Goal: Check status: Check status

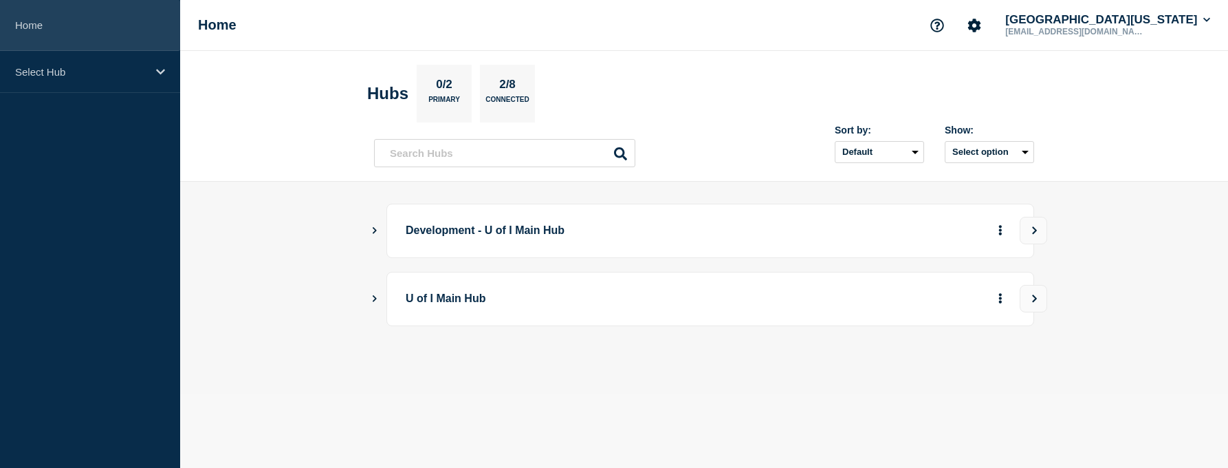
click at [105, 25] on link "Home" at bounding box center [90, 25] width 180 height 51
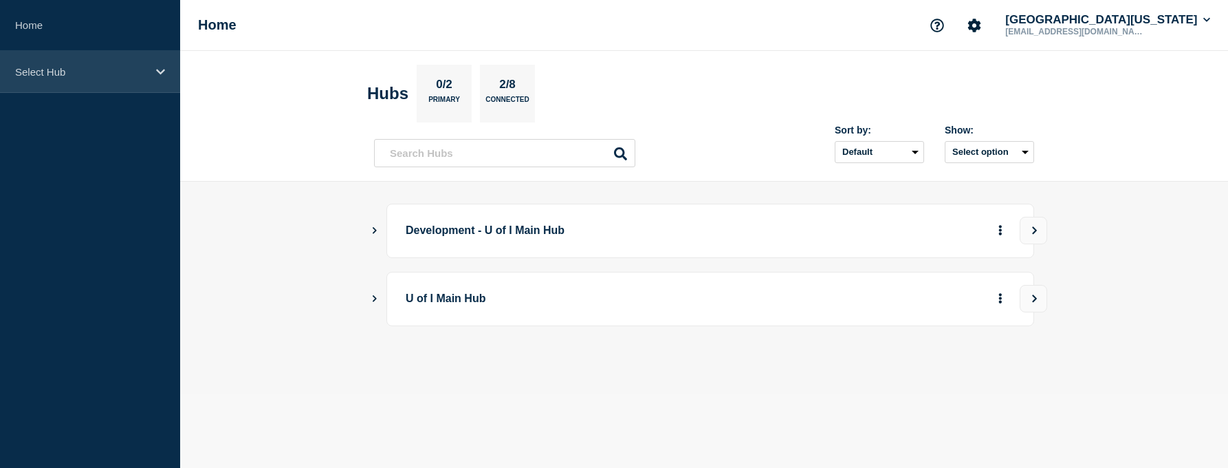
click at [108, 62] on div "Select Hub" at bounding box center [90, 72] width 180 height 42
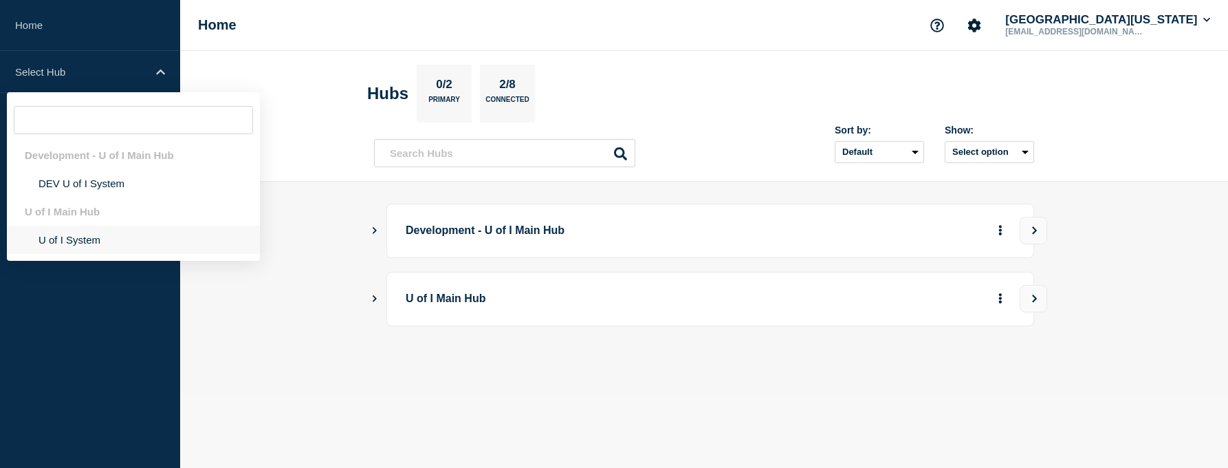
click at [87, 238] on li "U of I System" at bounding box center [133, 240] width 253 height 28
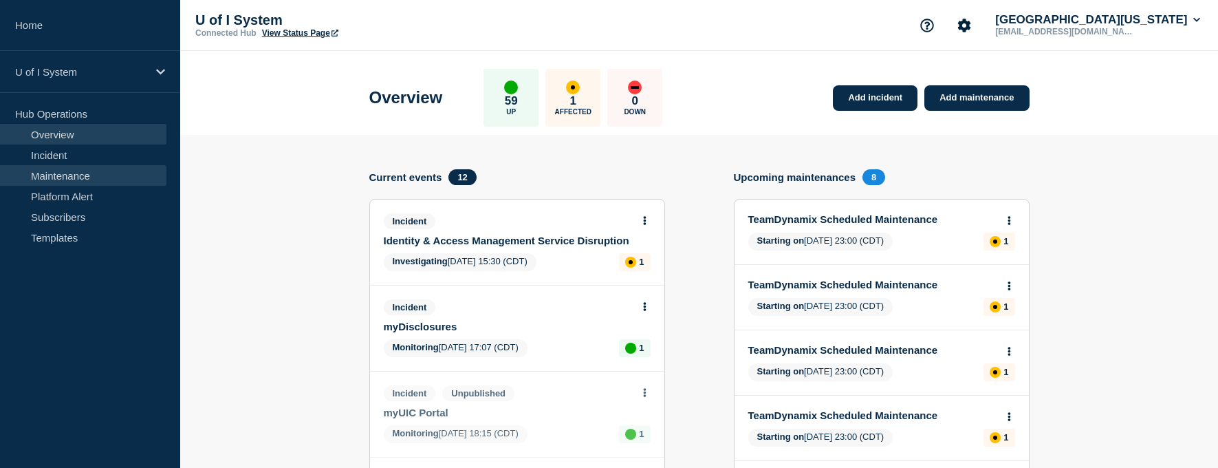
click at [94, 177] on link "Maintenance" at bounding box center [83, 175] width 166 height 21
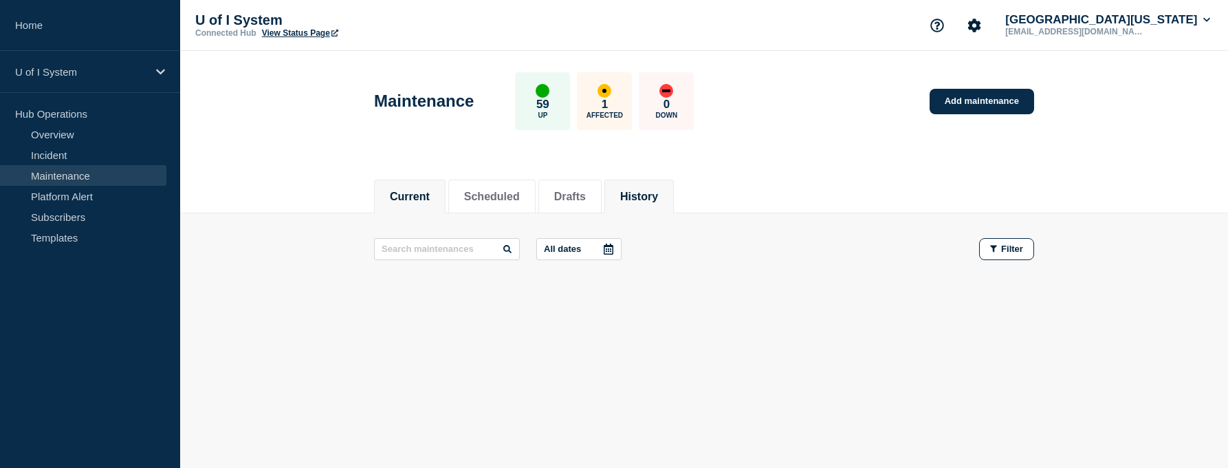
click at [649, 194] on button "History" at bounding box center [639, 196] width 38 height 12
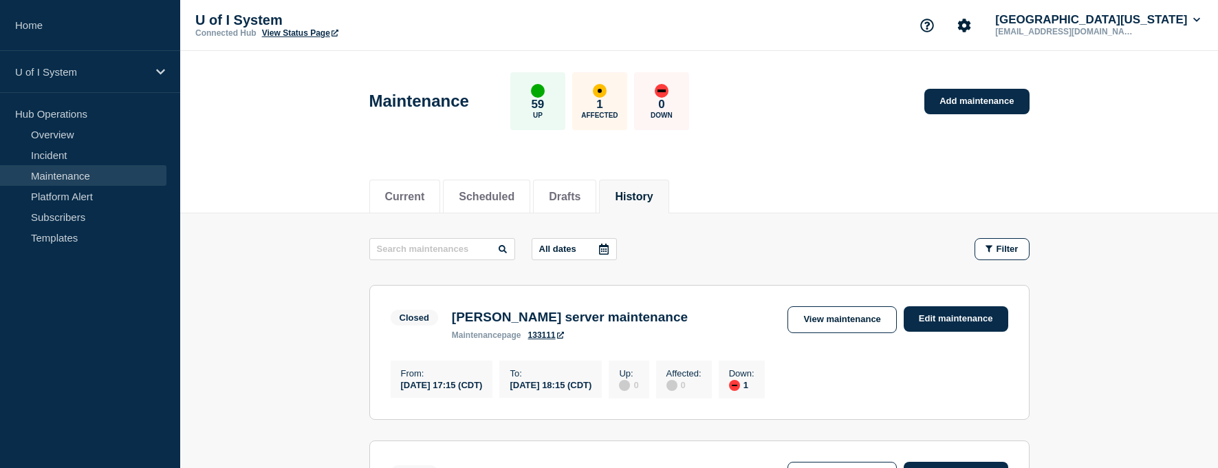
click at [609, 250] on icon at bounding box center [603, 248] width 11 height 11
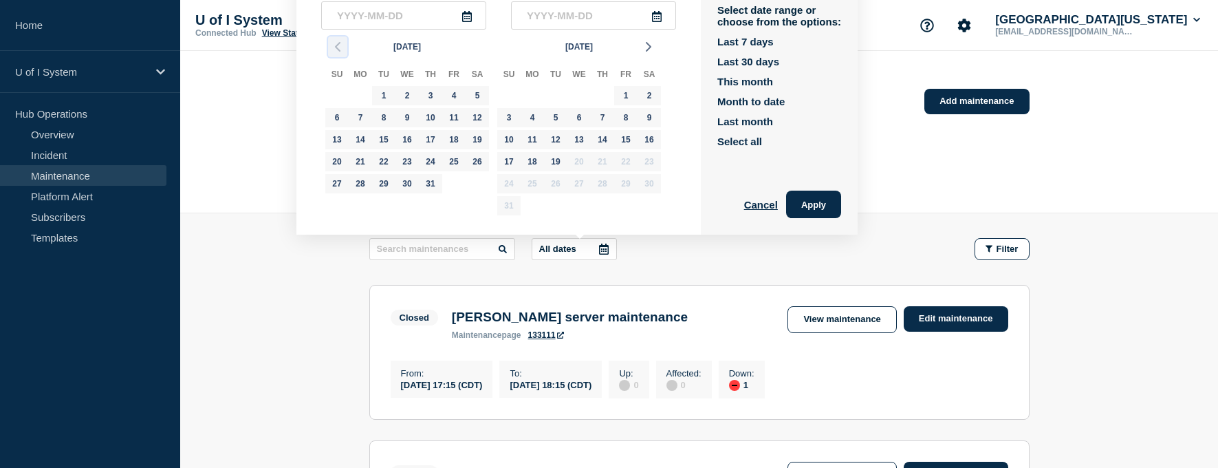
click at [339, 46] on icon "button" at bounding box center [337, 47] width 17 height 17
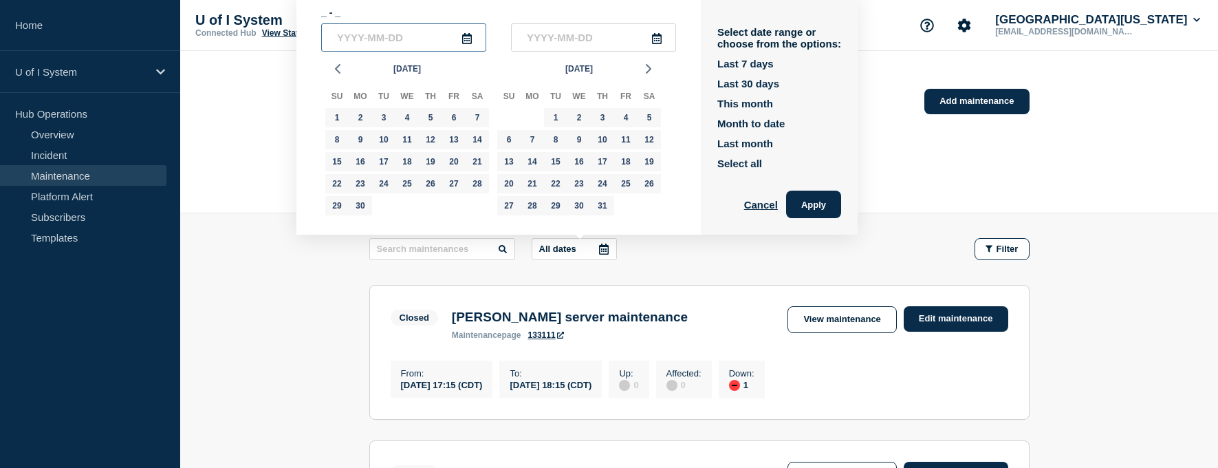
click at [342, 42] on input "text" at bounding box center [403, 37] width 165 height 28
type input "____-__-__"
click at [342, 75] on icon "button" at bounding box center [337, 69] width 17 height 17
click at [362, 164] on div "12" at bounding box center [360, 161] width 19 height 19
type input "2025-05-12"
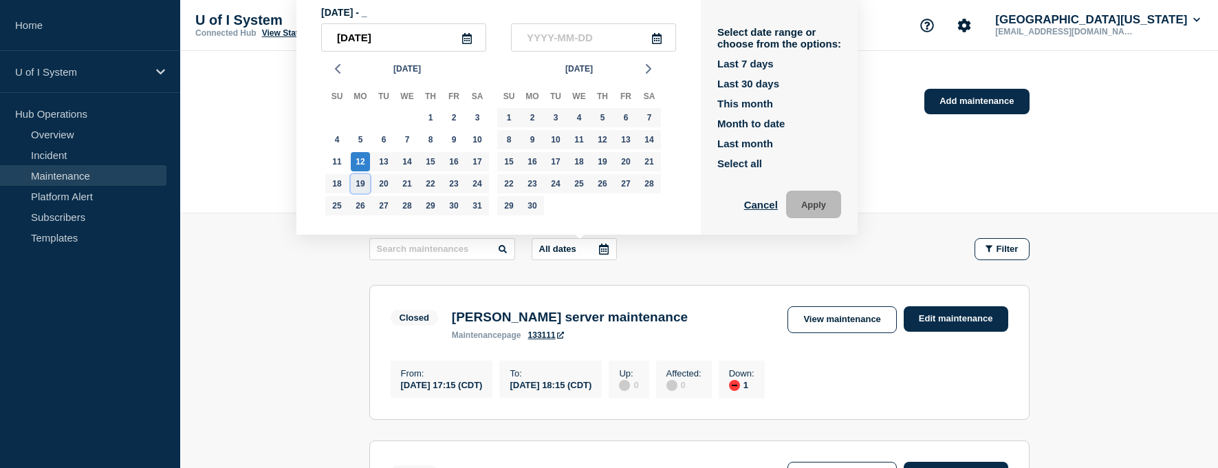
click at [357, 182] on div "19" at bounding box center [360, 183] width 19 height 19
type input "2025-05-19"
click at [816, 205] on button "Apply" at bounding box center [813, 204] width 55 height 28
